Goal: Go to known website: Go to known website

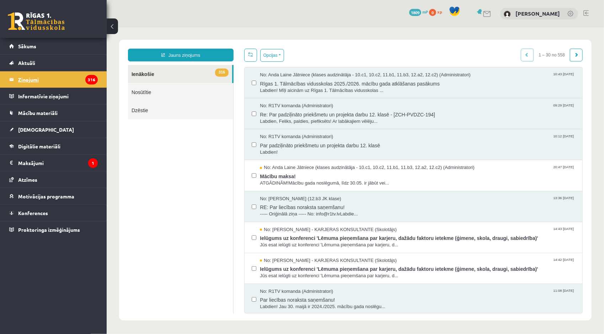
click at [21, 73] on legend "Ziņojumi 316" at bounding box center [58, 79] width 80 height 16
click at [61, 76] on legend "Ziņojumi 316" at bounding box center [58, 79] width 80 height 16
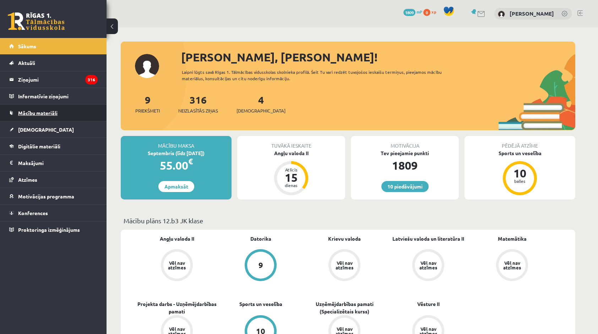
click at [48, 114] on span "Mācību materiāli" at bounding box center [37, 113] width 39 height 6
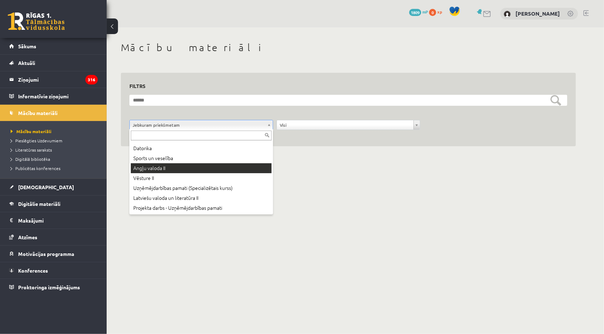
scroll to position [20, 0]
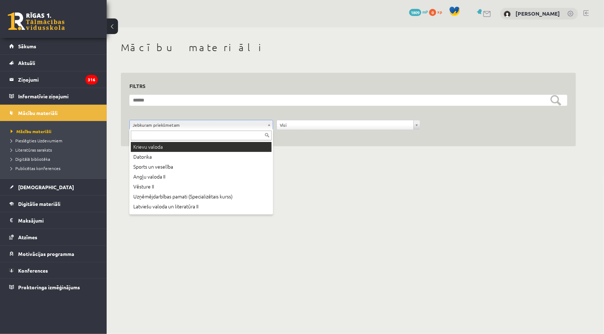
drag, startPoint x: 196, startPoint y: 70, endPoint x: 150, endPoint y: 87, distance: 49.2
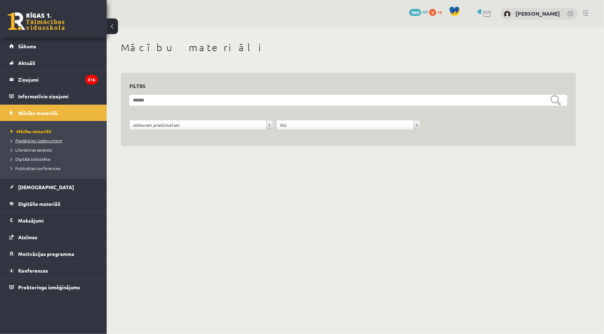
click at [58, 139] on span "Pieslēgties Uzdevumiem" at bounding box center [37, 141] width 52 height 6
